Goal: Transaction & Acquisition: Purchase product/service

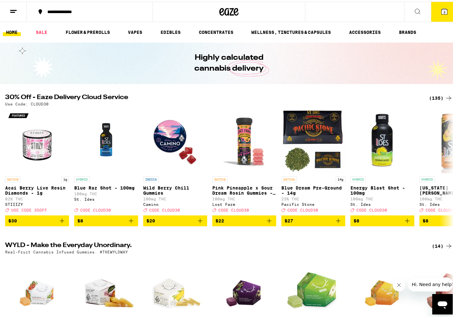
click at [441, 11] on icon at bounding box center [445, 10] width 8 height 8
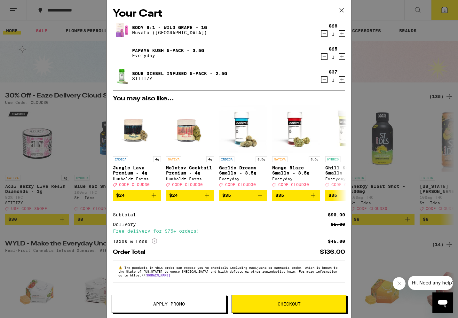
click at [325, 79] on icon "Decrement" at bounding box center [324, 80] width 6 height 8
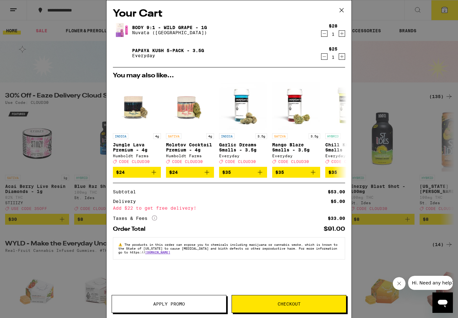
click at [155, 221] on icon at bounding box center [154, 218] width 5 height 5
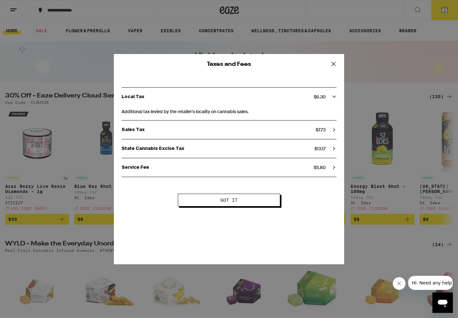
click at [406, 77] on div "Taxes and Fees Local Tax $ 6.30 Additional tax levied by the retailer's localit…" at bounding box center [229, 159] width 458 height 318
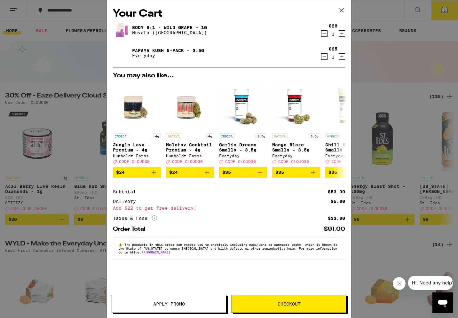
click at [341, 11] on icon at bounding box center [342, 10] width 4 height 4
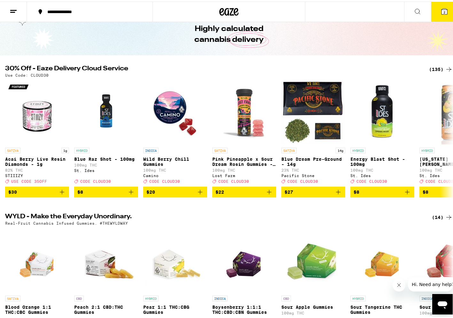
scroll to position [160, 0]
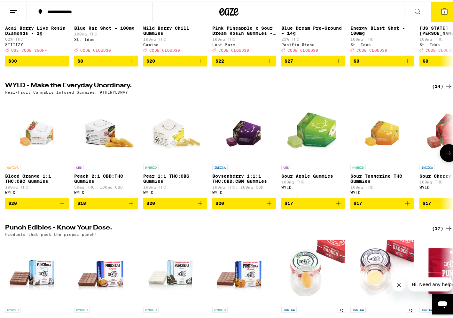
click at [440, 161] on button at bounding box center [449, 152] width 18 height 18
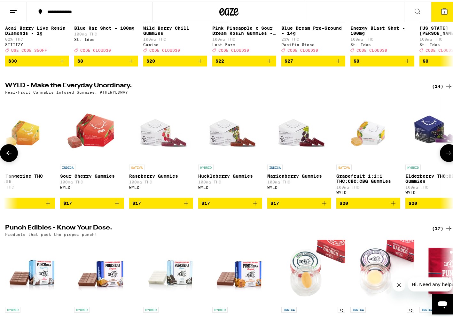
scroll to position [0, 373]
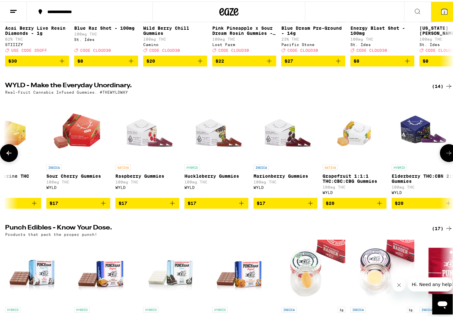
click at [440, 160] on button at bounding box center [449, 152] width 18 height 18
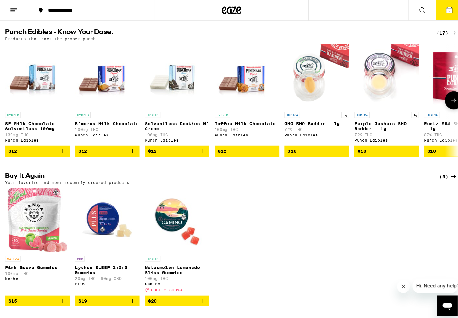
scroll to position [512, 0]
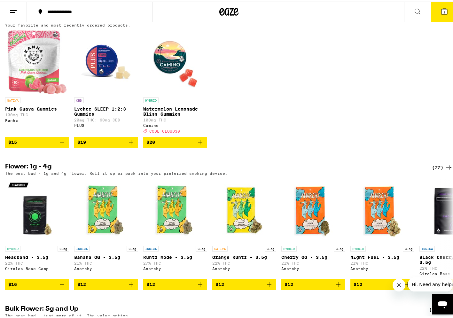
click at [61, 145] on icon "Add to bag" at bounding box center [62, 141] width 8 height 8
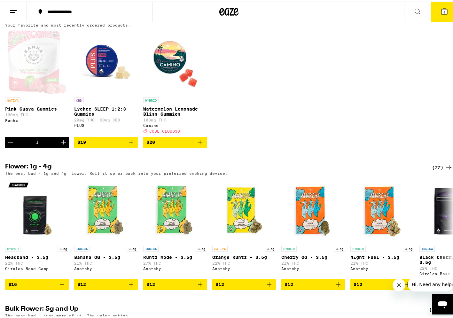
click at [437, 14] on button "3" at bounding box center [444, 10] width 27 height 20
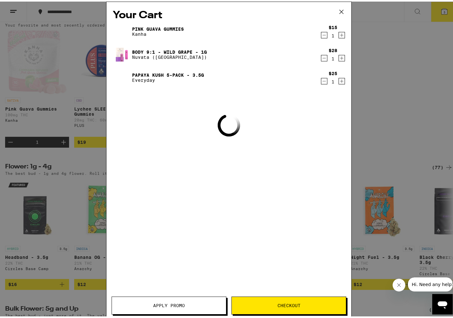
scroll to position [0, 519]
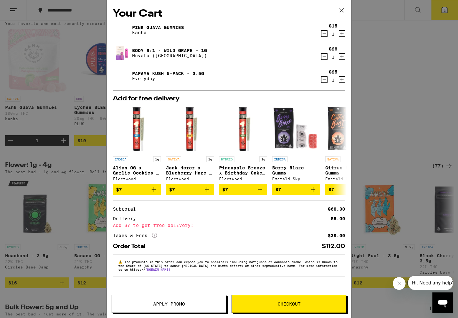
click at [414, 95] on div "Your Cart Pink Guava Gummies Kanha $15 1 Body 9:1 - Wild Grape - 1g Nuvata ([GE…" at bounding box center [229, 159] width 458 height 318
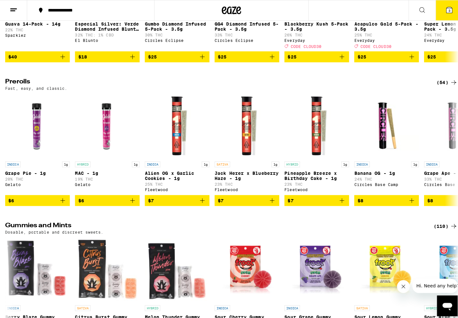
scroll to position [1855, 0]
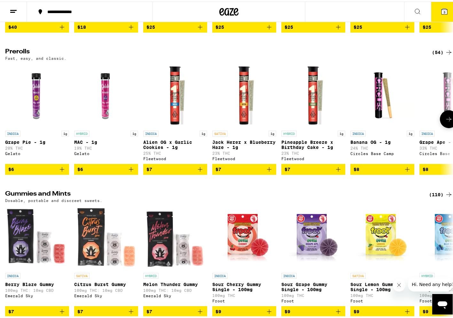
click at [406, 172] on icon "Add to bag" at bounding box center [408, 168] width 8 height 8
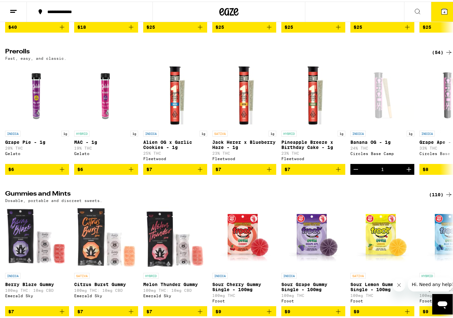
click at [442, 12] on icon at bounding box center [445, 10] width 6 height 6
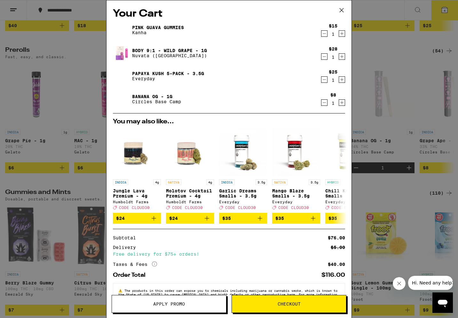
click at [295, 298] on button "Checkout" at bounding box center [289, 304] width 115 height 18
